Goal: Transaction & Acquisition: Obtain resource

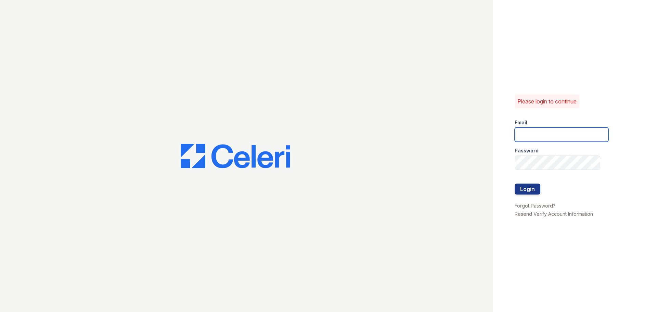
click at [578, 140] on input "email" at bounding box center [562, 134] width 94 height 14
click at [543, 133] on input "email" at bounding box center [562, 134] width 94 height 14
type input "nwilkens@samapartments.com"
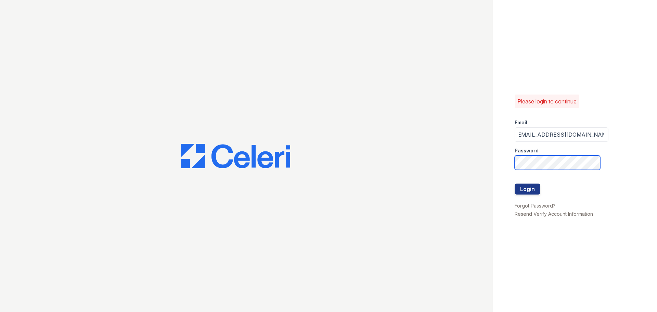
scroll to position [0, 0]
click at [515, 183] on button "Login" at bounding box center [528, 188] width 26 height 11
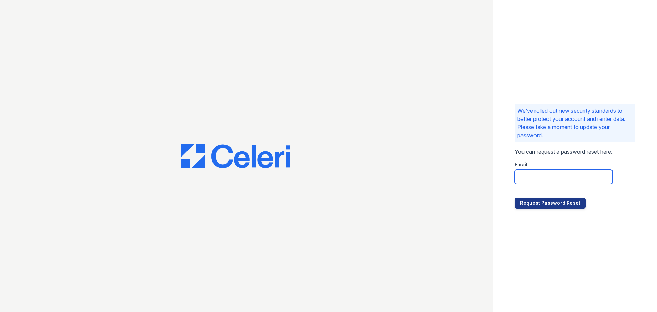
click at [547, 173] on input "email" at bounding box center [564, 176] width 98 height 14
type input "[EMAIL_ADDRESS][DOMAIN_NAME]"
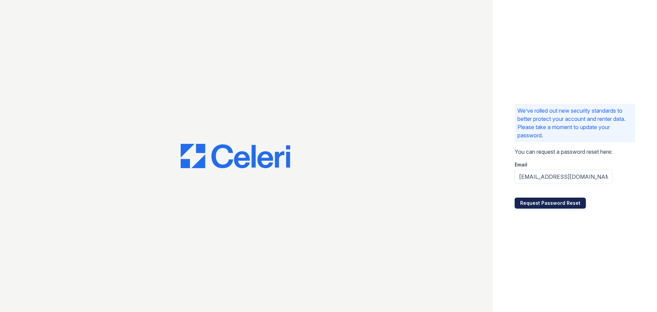
click at [556, 203] on button "Request Password Reset" at bounding box center [550, 203] width 71 height 11
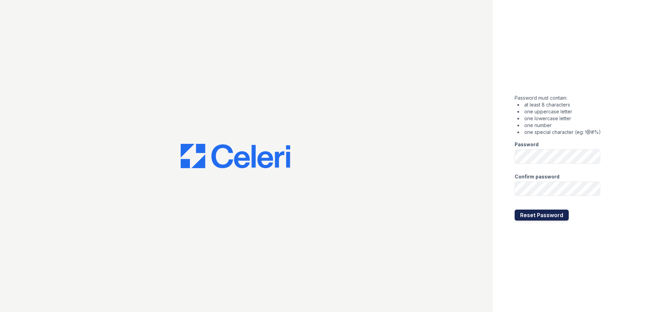
click at [551, 216] on button "Reset Password" at bounding box center [542, 214] width 54 height 11
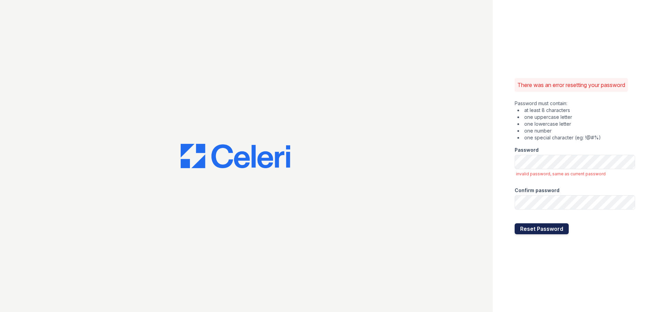
click at [546, 229] on button "Reset Password" at bounding box center [542, 228] width 54 height 11
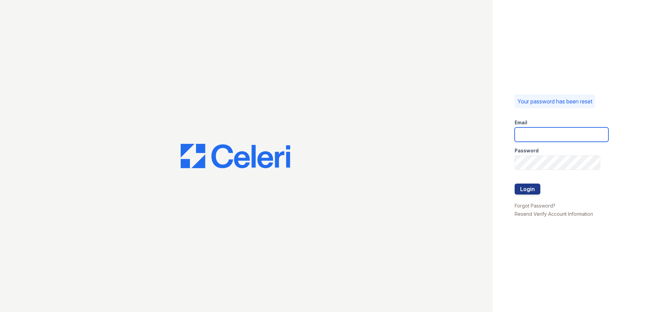
click at [563, 137] on input "email" at bounding box center [562, 134] width 94 height 14
type input "[EMAIL_ADDRESS][DOMAIN_NAME]"
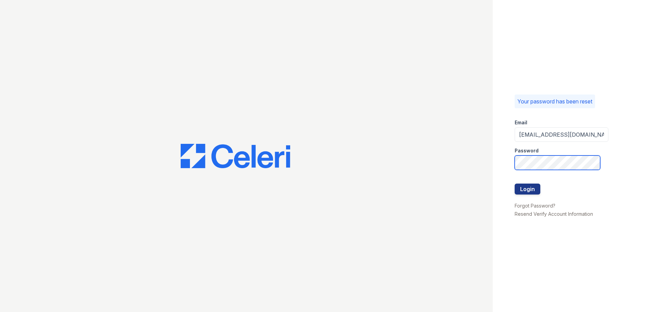
click at [515, 183] on button "Login" at bounding box center [528, 188] width 26 height 11
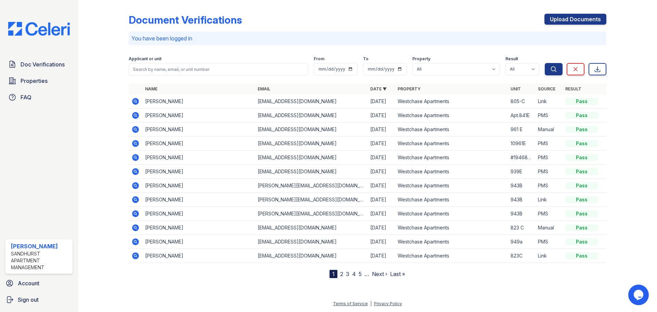
click at [136, 102] on icon at bounding box center [135, 101] width 8 height 8
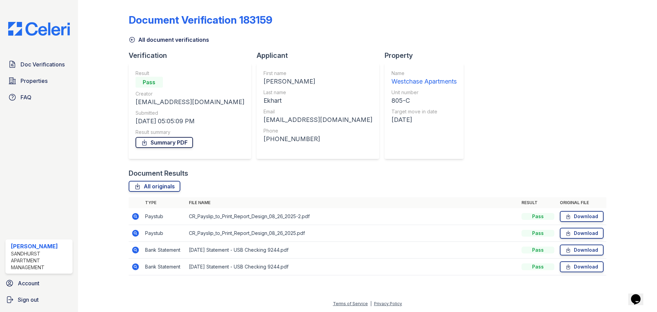
click at [173, 143] on link "Summary PDF" at bounding box center [165, 142] width 58 height 11
click at [571, 217] on icon at bounding box center [568, 216] width 6 height 7
click at [586, 233] on link "Download" at bounding box center [582, 233] width 44 height 11
click at [590, 266] on link "Download" at bounding box center [582, 266] width 44 height 11
click at [621, 244] on div at bounding box center [627, 142] width 40 height 279
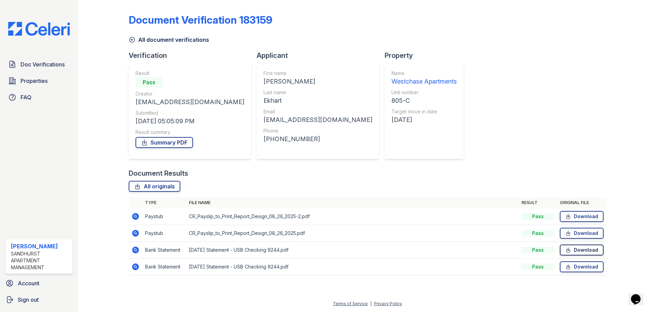
click at [574, 251] on link "Download" at bounding box center [582, 249] width 44 height 11
